Goal: Information Seeking & Learning: Learn about a topic

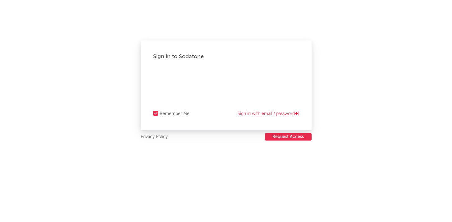
select select "recorded_music"
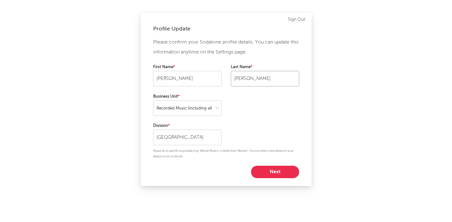
click at [240, 84] on input "[PERSON_NAME]" at bounding box center [265, 79] width 68 height 16
click at [195, 79] on input "[PERSON_NAME]" at bounding box center [187, 79] width 68 height 16
click at [273, 170] on button "Next" at bounding box center [275, 172] width 48 height 12
select select "other"
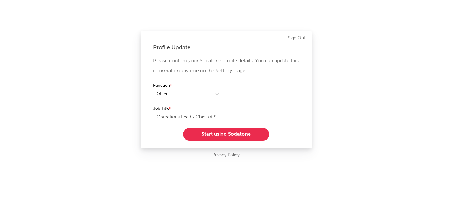
click at [228, 132] on button "Start using Sodatone" at bounding box center [226, 134] width 86 height 12
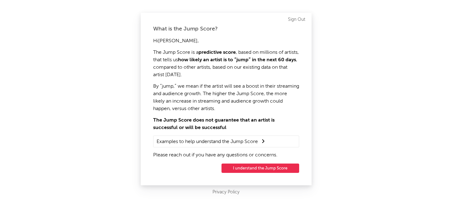
click at [249, 167] on button "I understand the Jump Score" at bounding box center [261, 167] width 78 height 9
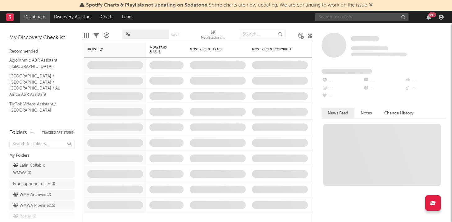
click at [336, 17] on input "text" at bounding box center [361, 17] width 93 height 8
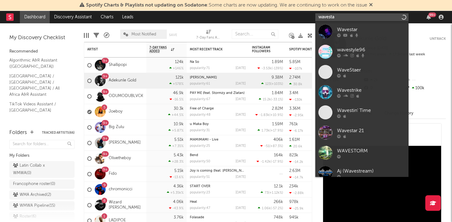
type input "wavestar"
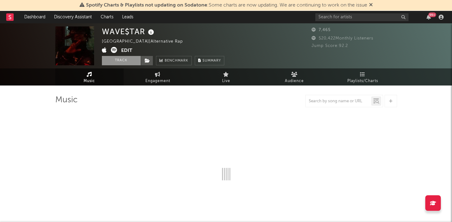
select select "6m"
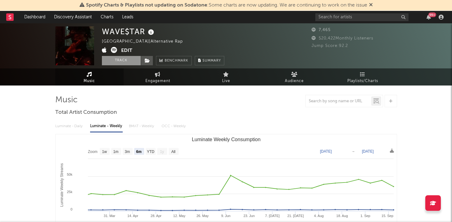
click at [122, 60] on button "Track" at bounding box center [121, 60] width 39 height 9
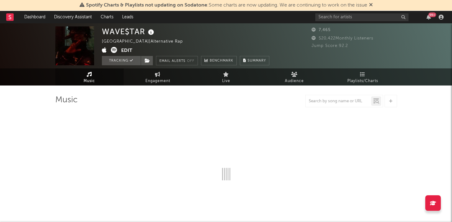
select select "6m"
